Goal: Information Seeking & Learning: Learn about a topic

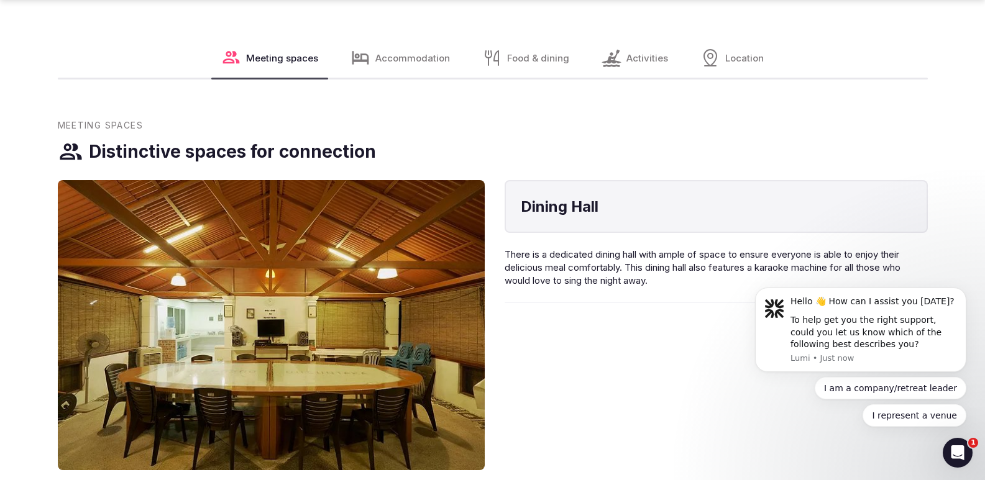
click at [413, 52] on span "Accommodation" at bounding box center [412, 58] width 75 height 13
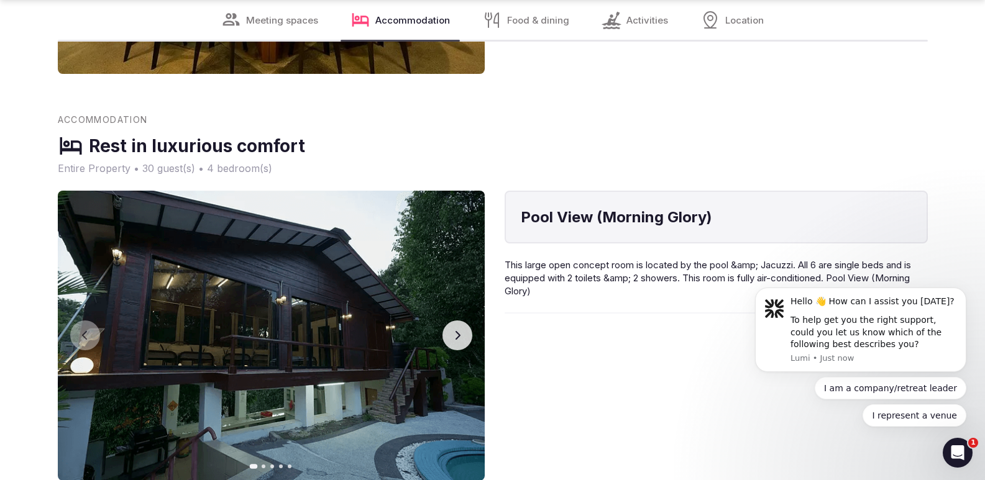
scroll to position [1046, 0]
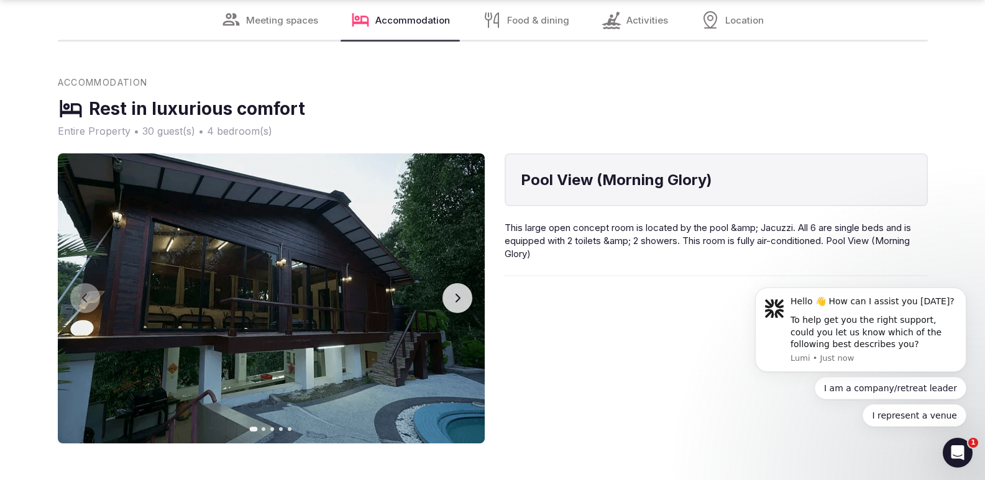
click at [465, 288] on button "Next slide" at bounding box center [457, 298] width 30 height 30
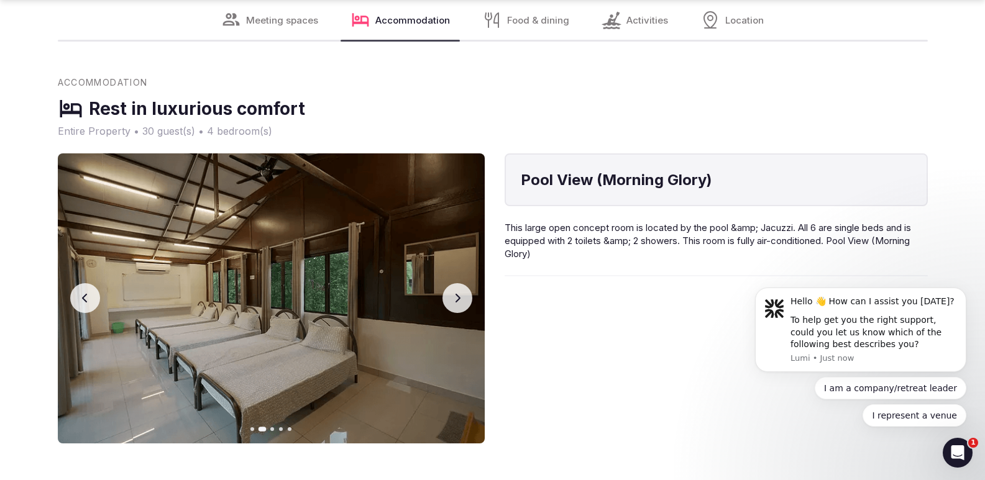
click at [465, 288] on button "Next slide" at bounding box center [457, 298] width 30 height 30
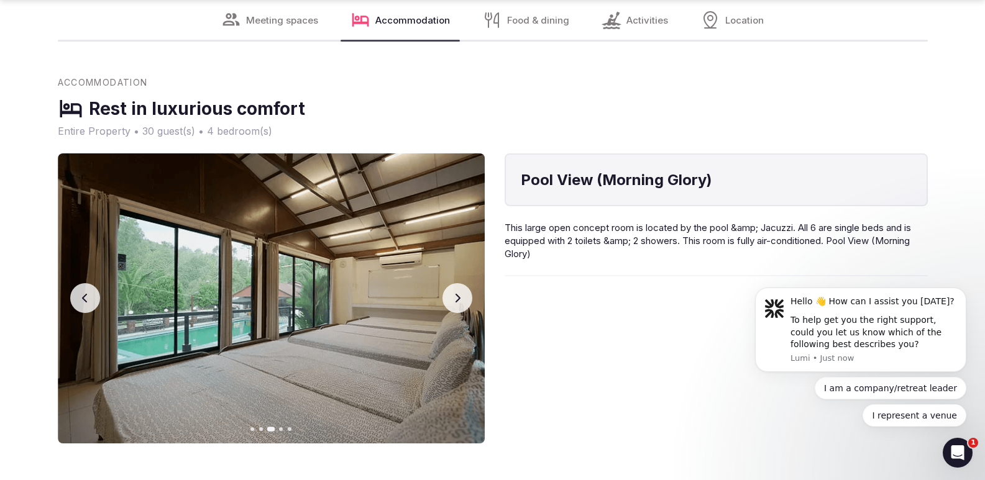
click at [465, 288] on button "Next slide" at bounding box center [457, 298] width 30 height 30
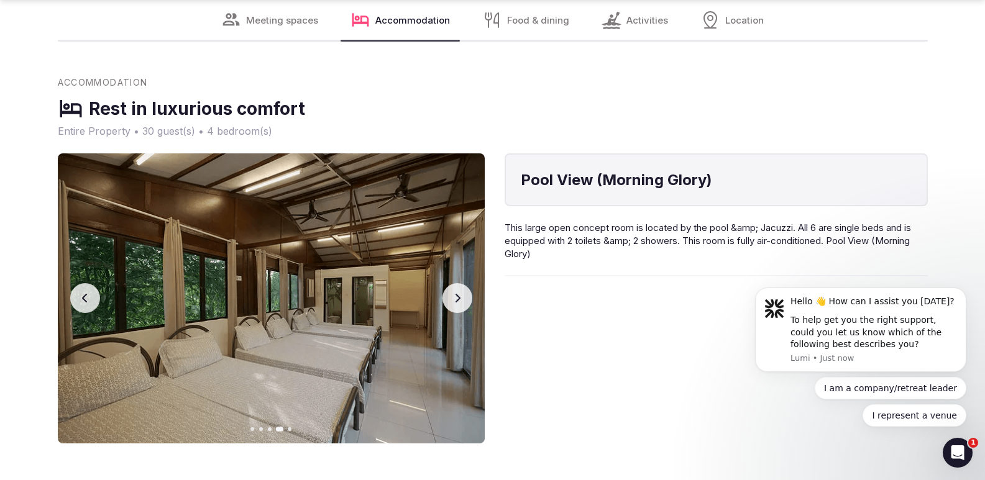
click at [465, 288] on button "Next slide" at bounding box center [457, 298] width 30 height 30
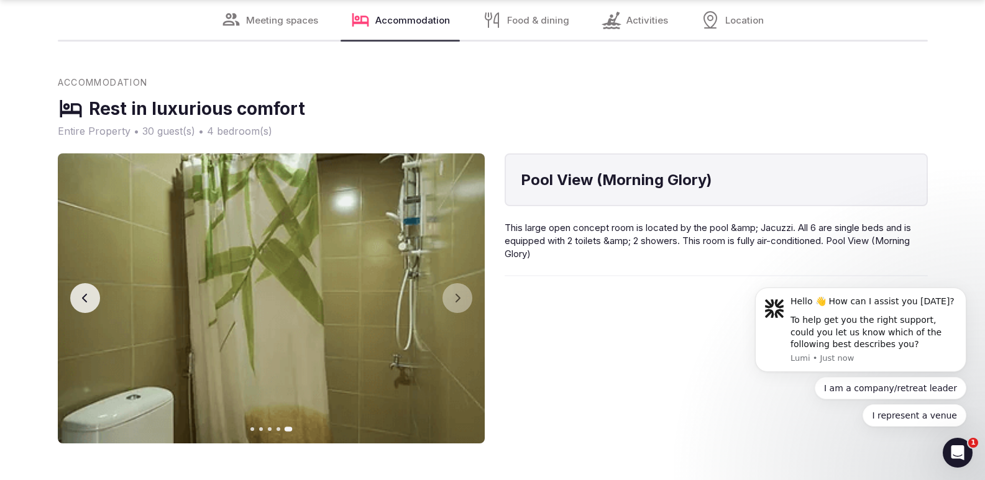
click at [90, 283] on button "Previous slide" at bounding box center [85, 298] width 30 height 30
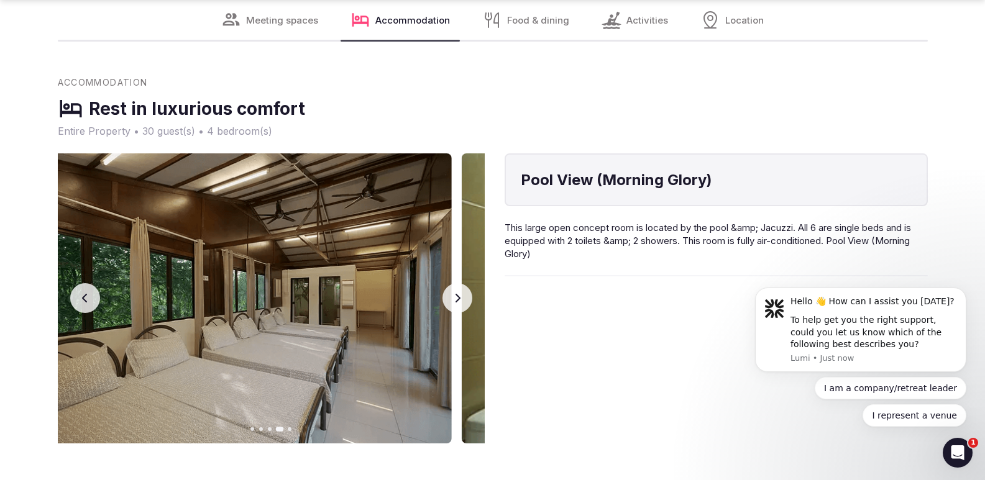
click at [90, 283] on button "Previous slide" at bounding box center [85, 298] width 30 height 30
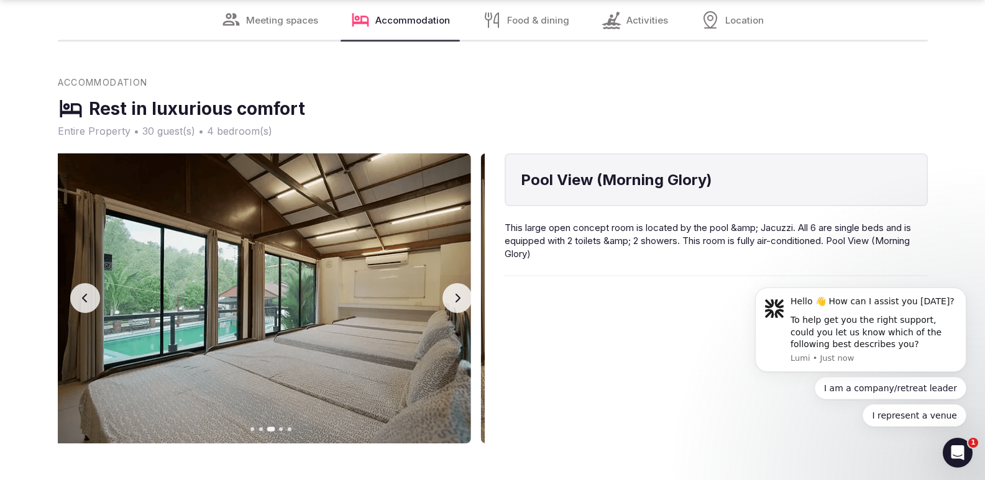
click at [90, 283] on button "Previous slide" at bounding box center [85, 298] width 30 height 30
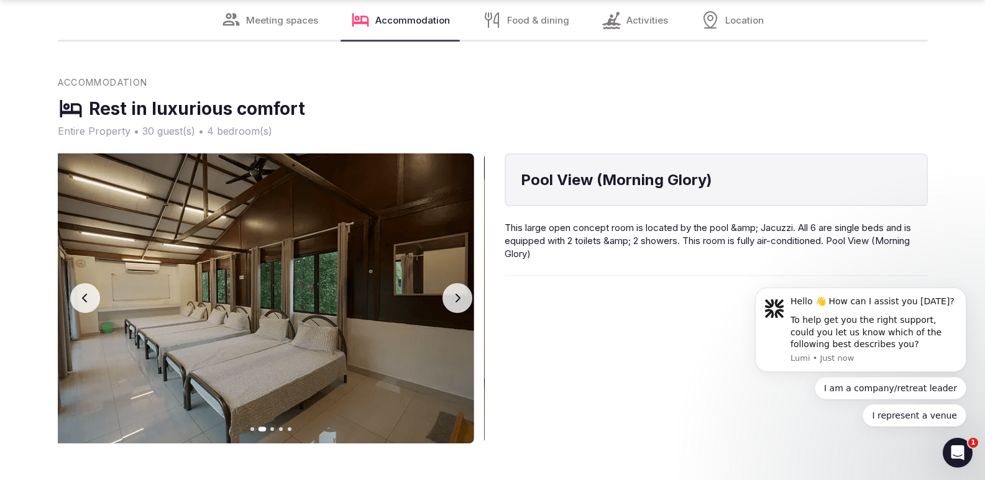
click at [90, 283] on button "Previous slide" at bounding box center [85, 298] width 30 height 30
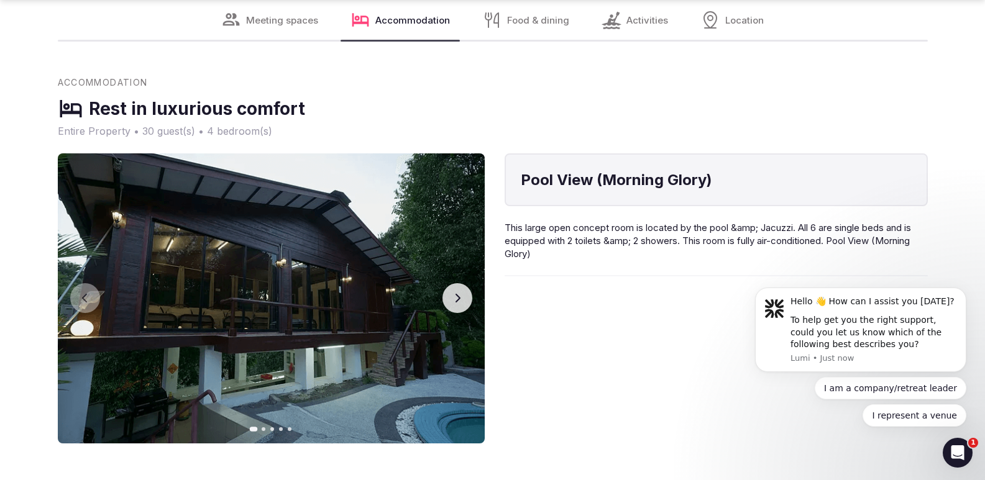
click at [656, 16] on span "Activities" at bounding box center [647, 20] width 42 height 13
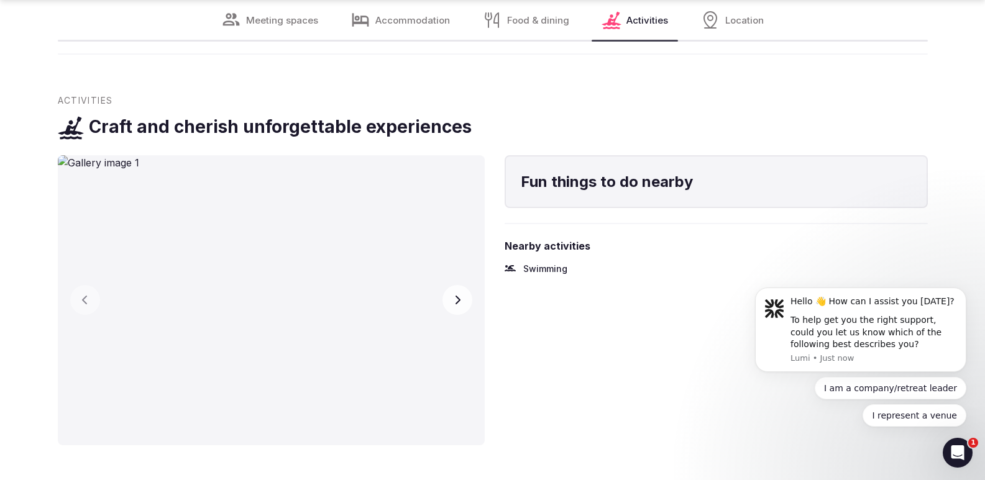
scroll to position [1677, 0]
